Goal: Check status: Check status

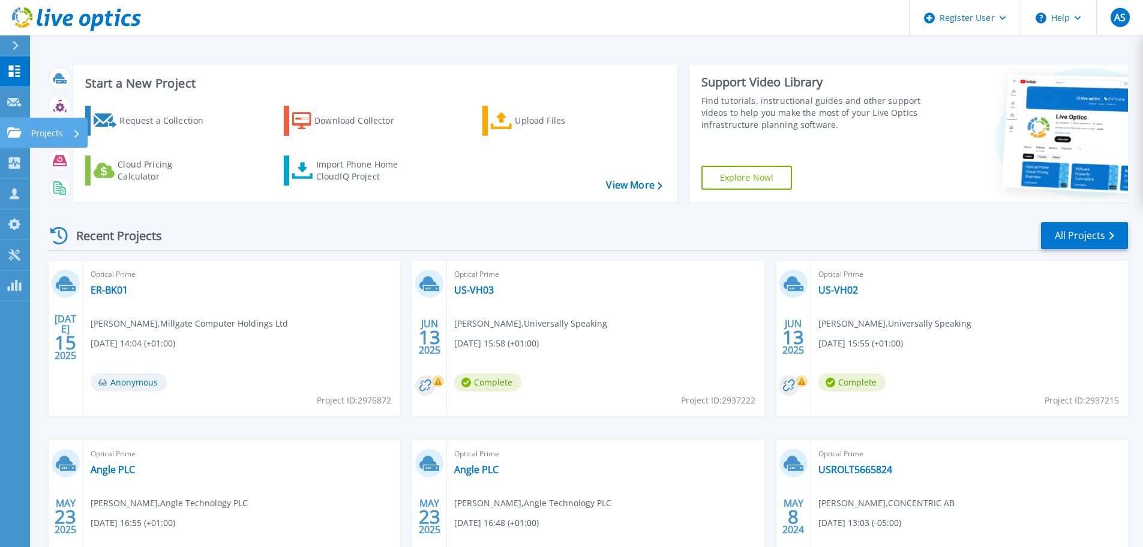
click at [19, 136] on icon at bounding box center [14, 132] width 14 height 10
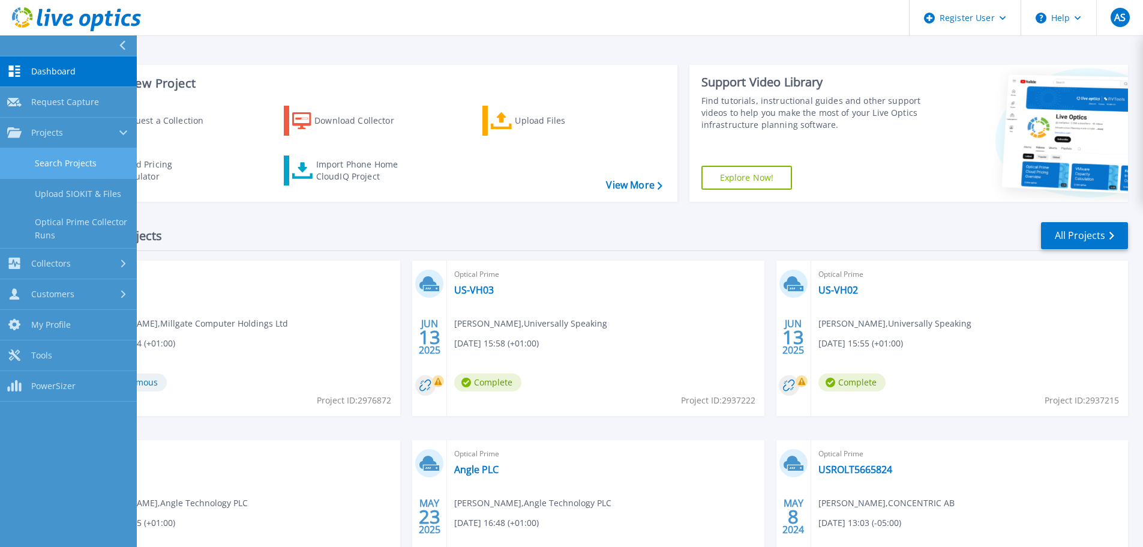
click at [88, 172] on link "Search Projects" at bounding box center [68, 163] width 137 height 31
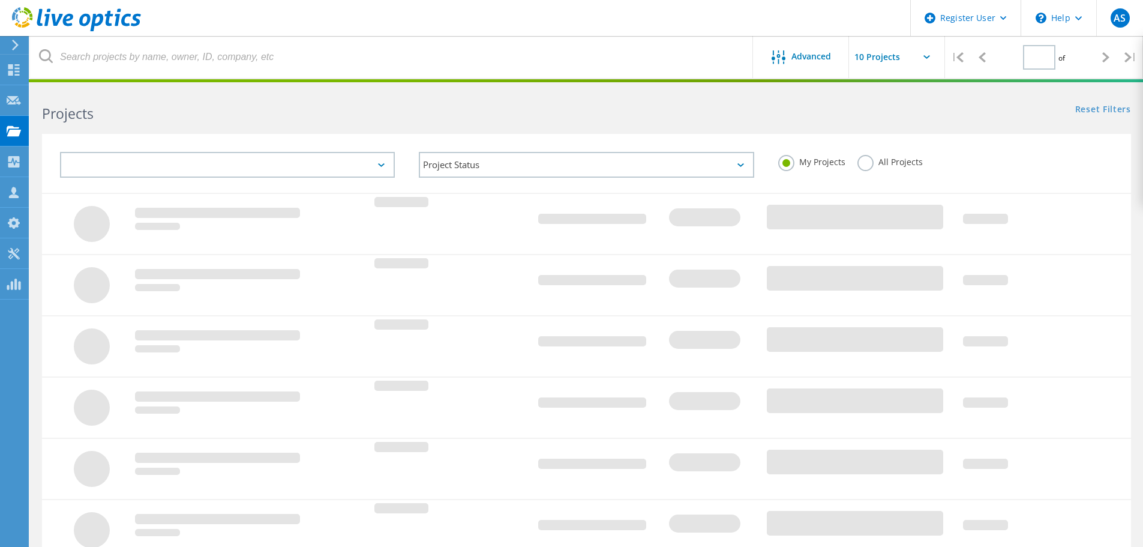
type input "1"
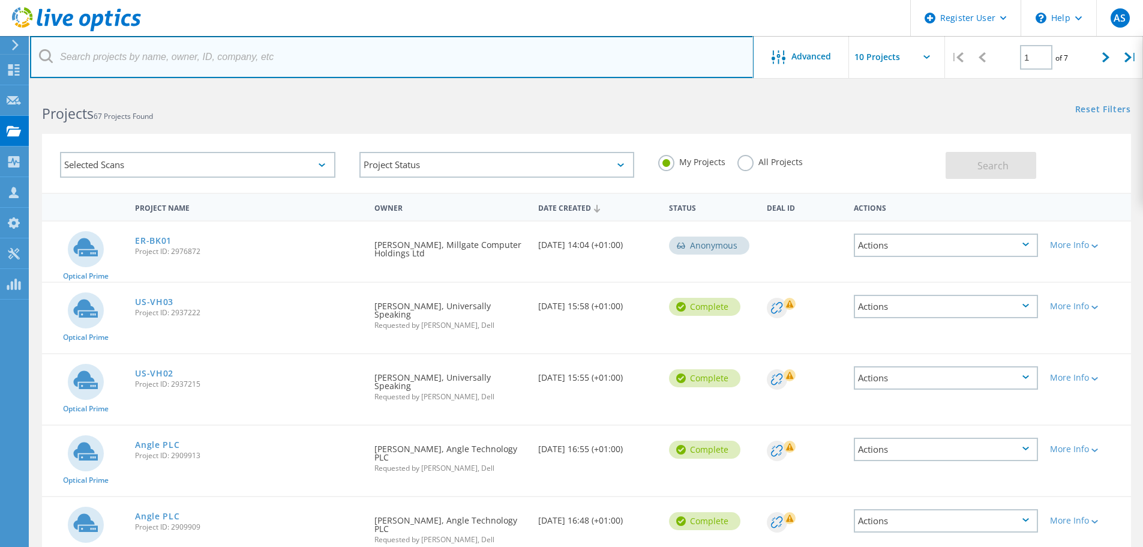
click at [154, 61] on input "text" at bounding box center [391, 57] width 723 height 42
paste input "2766459"
type input "2766459"
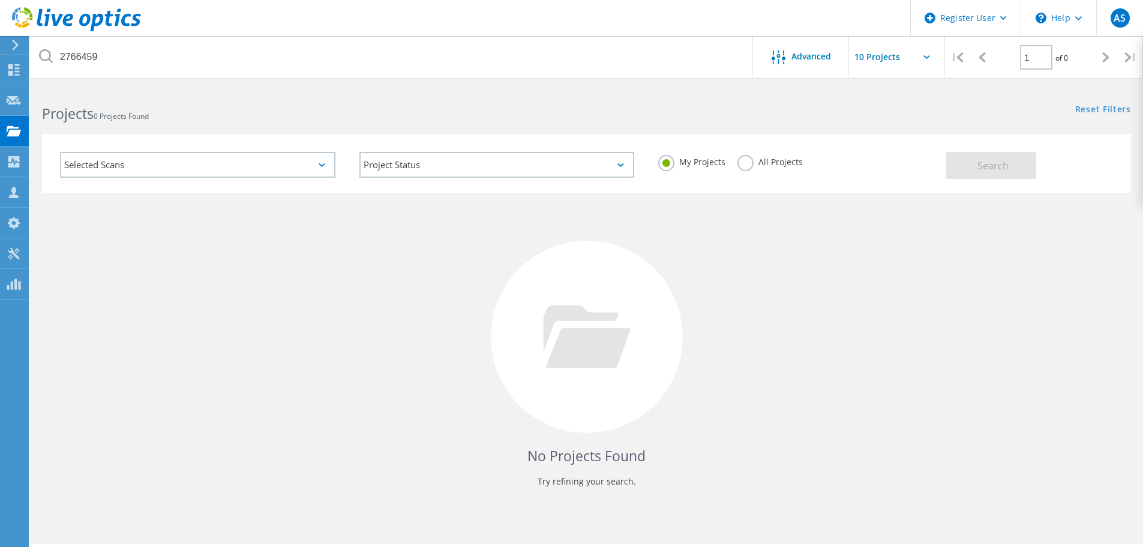
click at [744, 162] on label "All Projects" at bounding box center [769, 160] width 65 height 11
click at [0, 0] on input "All Projects" at bounding box center [0, 0] width 0 height 0
drag, startPoint x: 996, startPoint y: 163, endPoint x: 881, endPoint y: 193, distance: 119.0
click at [996, 163] on span "Search" at bounding box center [992, 165] width 31 height 13
click at [924, 48] on input "text" at bounding box center [909, 57] width 120 height 42
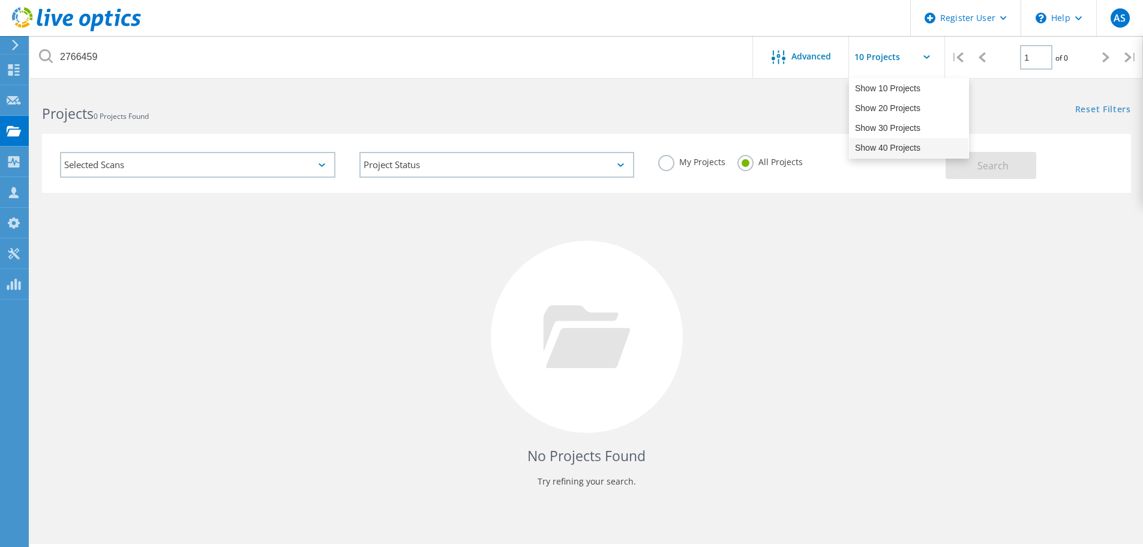
click at [896, 144] on div "Show 40 Projects" at bounding box center [908, 148] width 119 height 20
type input "Show 40 Projects"
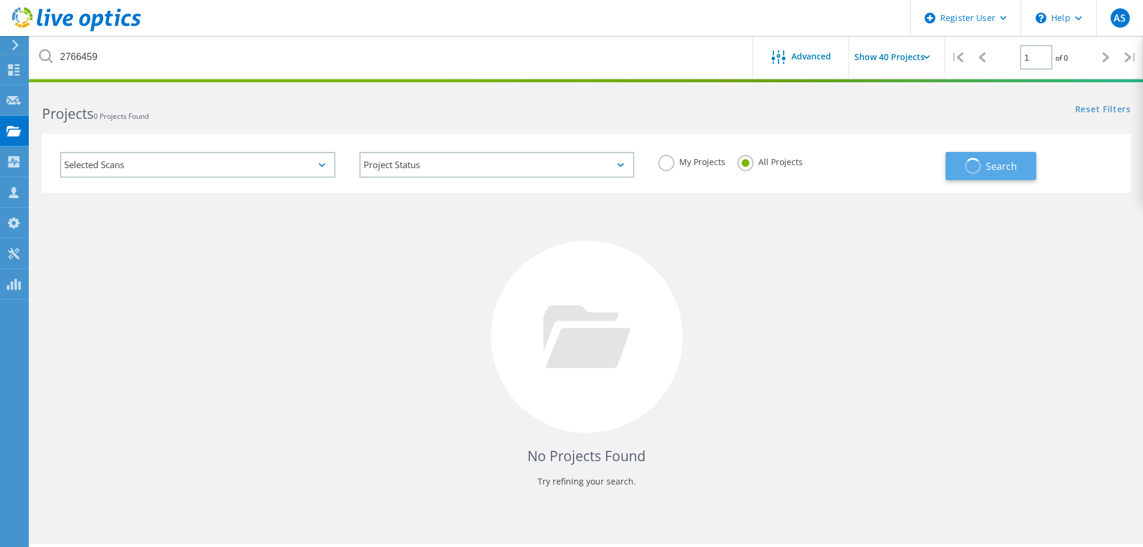
click at [965, 160] on button "Search" at bounding box center [990, 166] width 91 height 28
click at [777, 51] on icon at bounding box center [778, 57] width 14 height 14
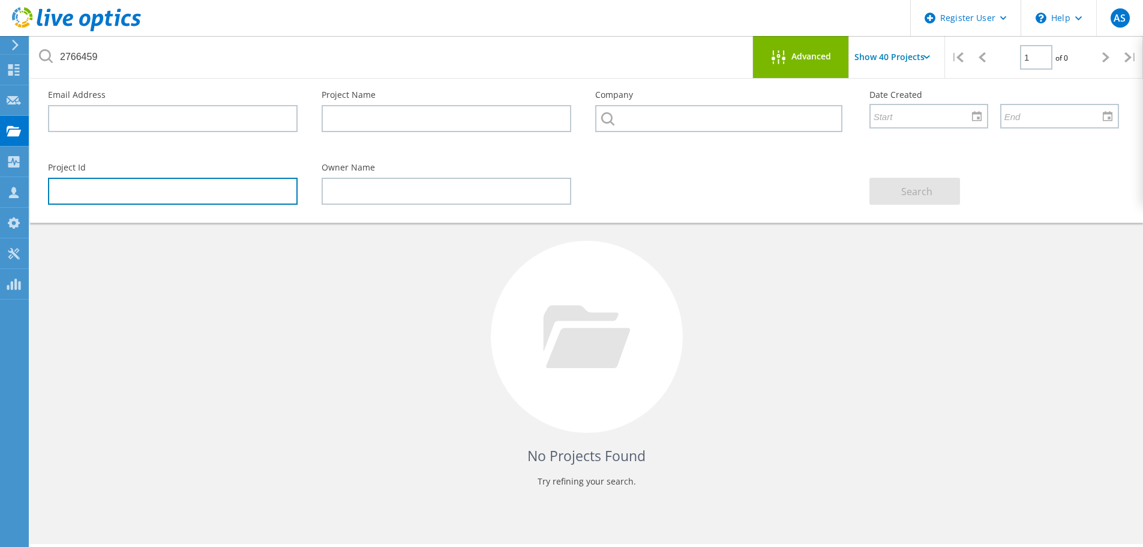
click at [170, 192] on input "text" at bounding box center [173, 191] width 250 height 27
paste input "2766459"
type input "2766459"
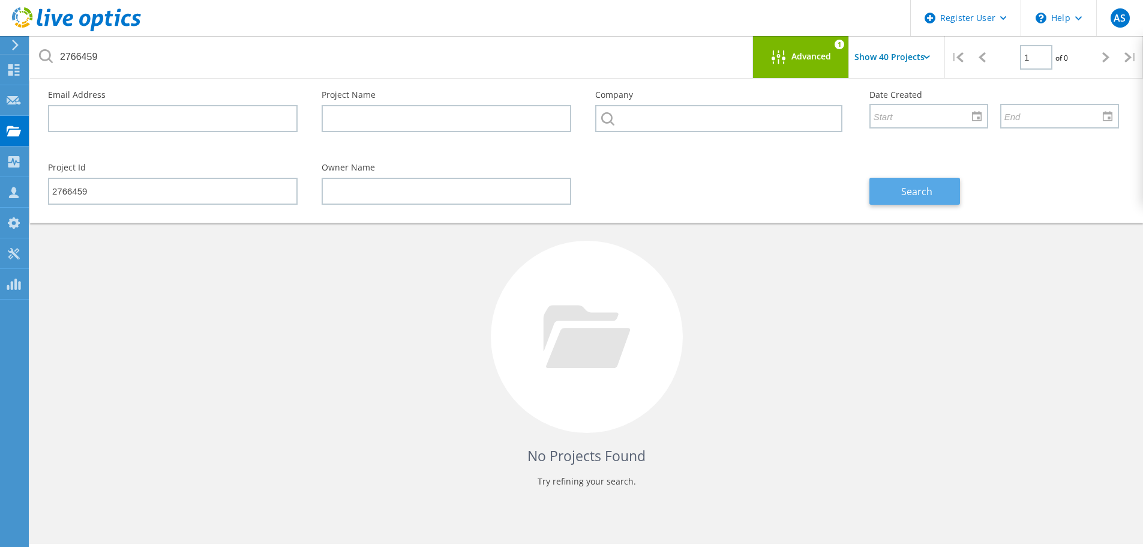
click at [927, 193] on span "Search" at bounding box center [916, 191] width 31 height 13
click at [842, 256] on div "No Projects Found Try refining your search." at bounding box center [586, 348] width 1089 height 310
